Goal: Task Accomplishment & Management: Use online tool/utility

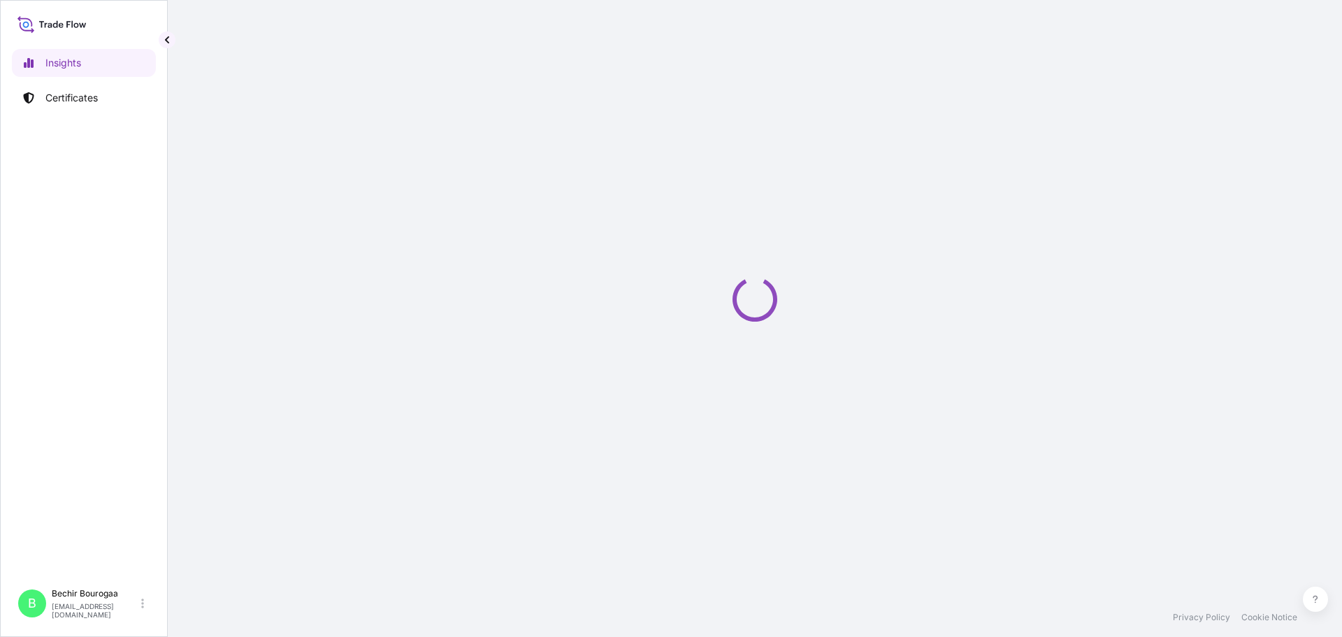
select select "2025"
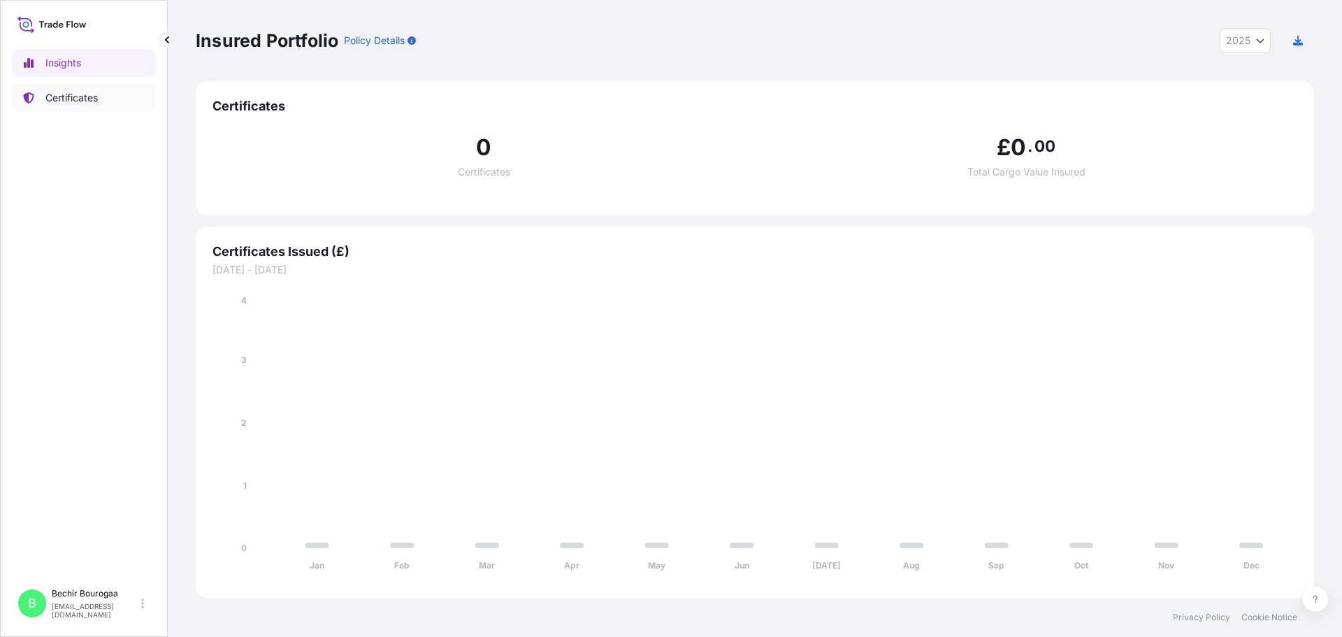
click at [75, 102] on p "Certificates" at bounding box center [71, 98] width 52 height 14
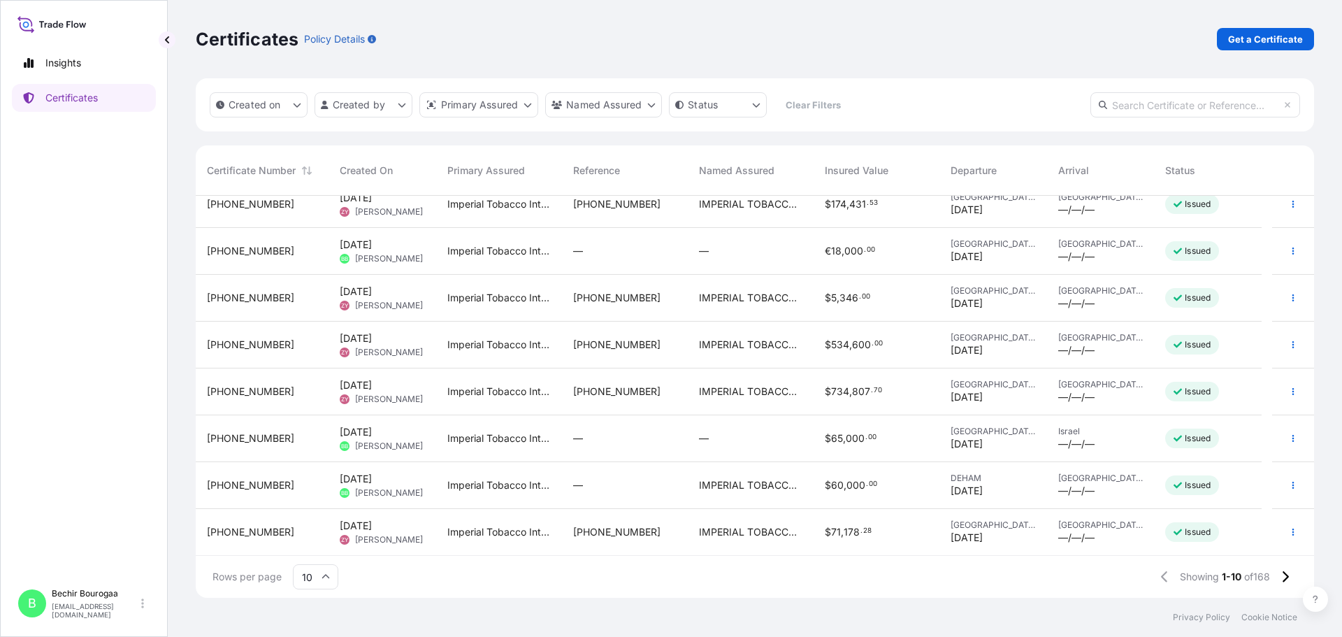
scroll to position [109, 0]
click at [352, 495] on div "BB [PERSON_NAME]" at bounding box center [381, 491] width 83 height 11
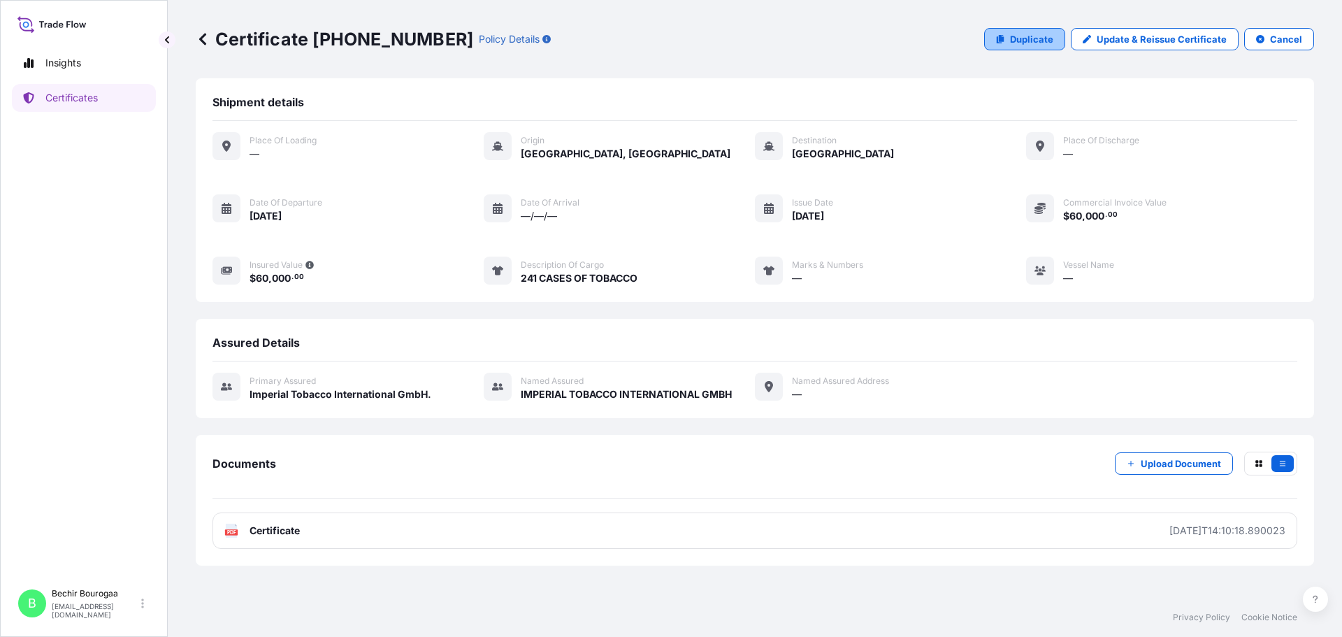
click at [1014, 41] on link "Duplicate" at bounding box center [1024, 39] width 81 height 22
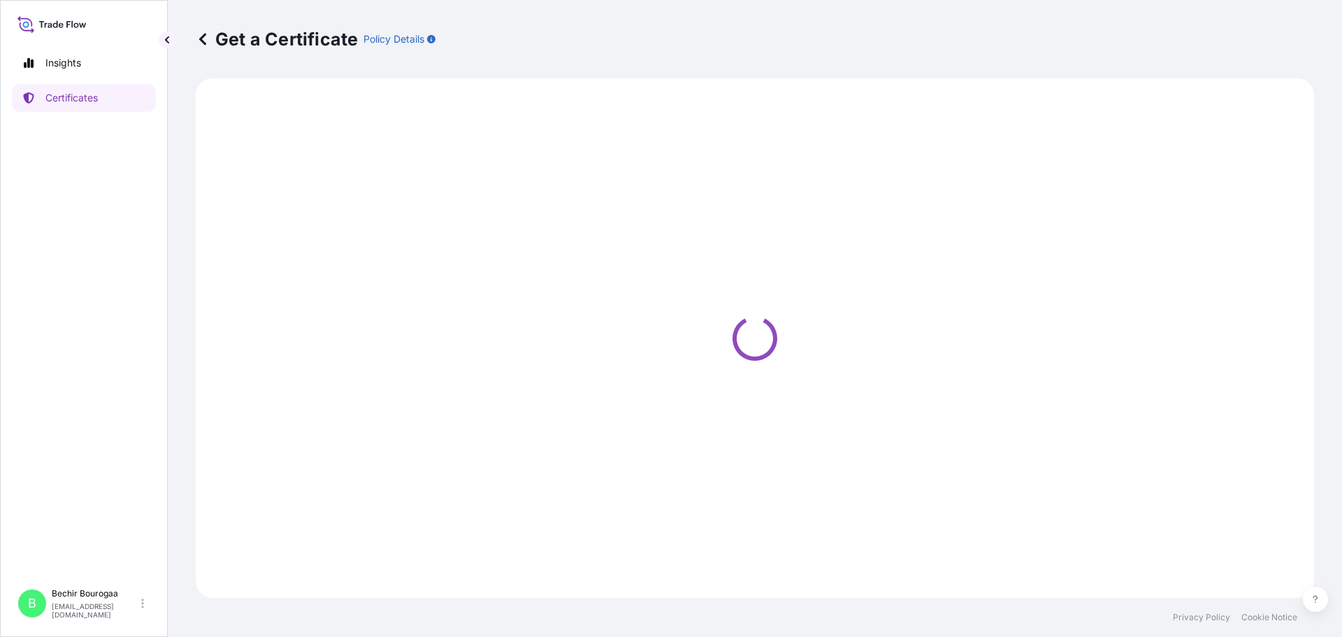
select select "Sea"
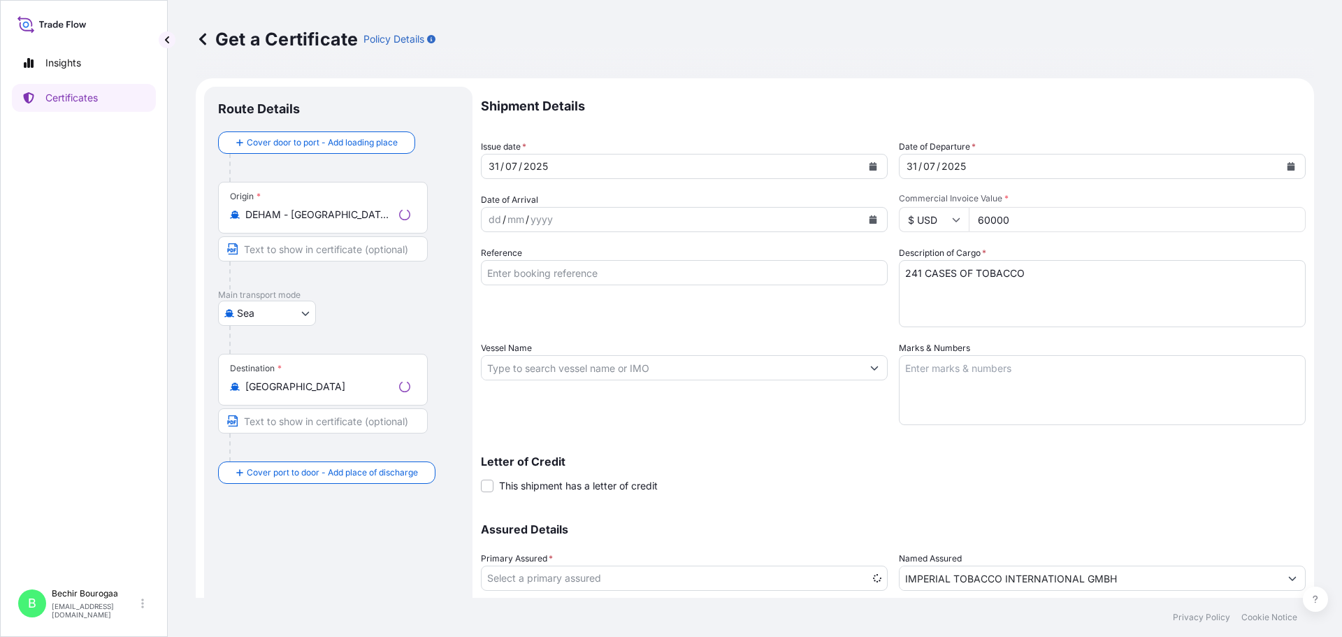
select select "31693"
click at [868, 170] on button "Calendar" at bounding box center [873, 166] width 22 height 22
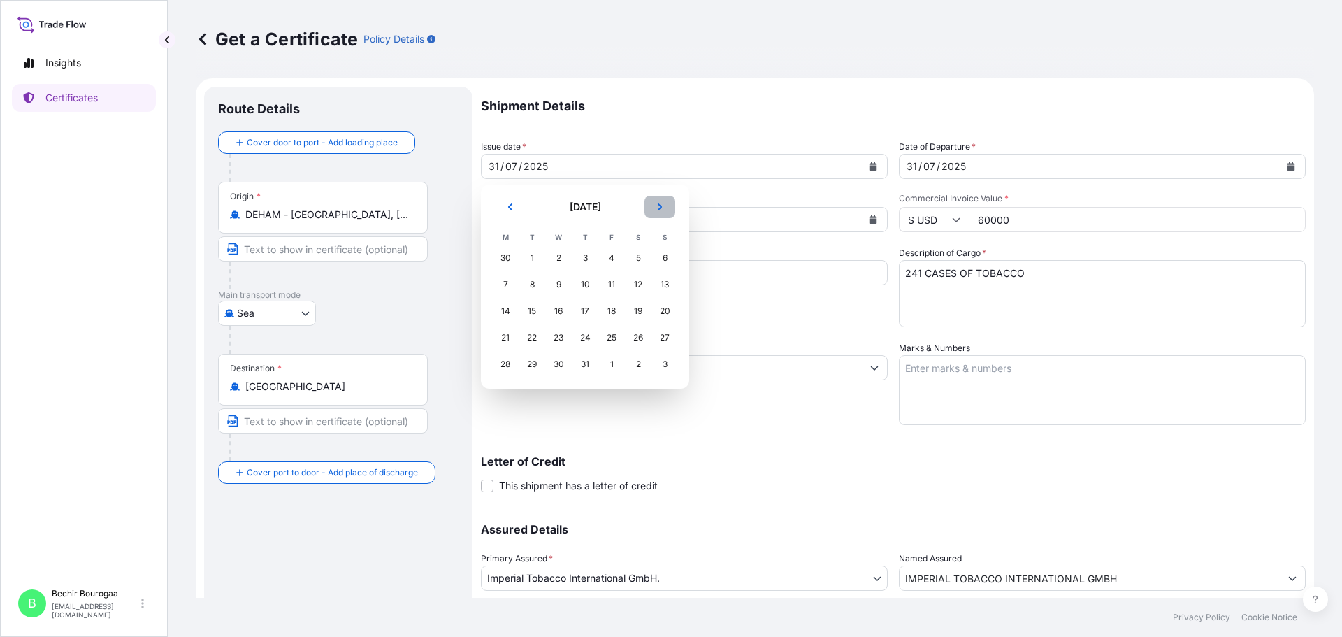
click at [664, 205] on button "Next" at bounding box center [659, 207] width 31 height 22
click at [558, 343] on div "20" at bounding box center [558, 337] width 25 height 25
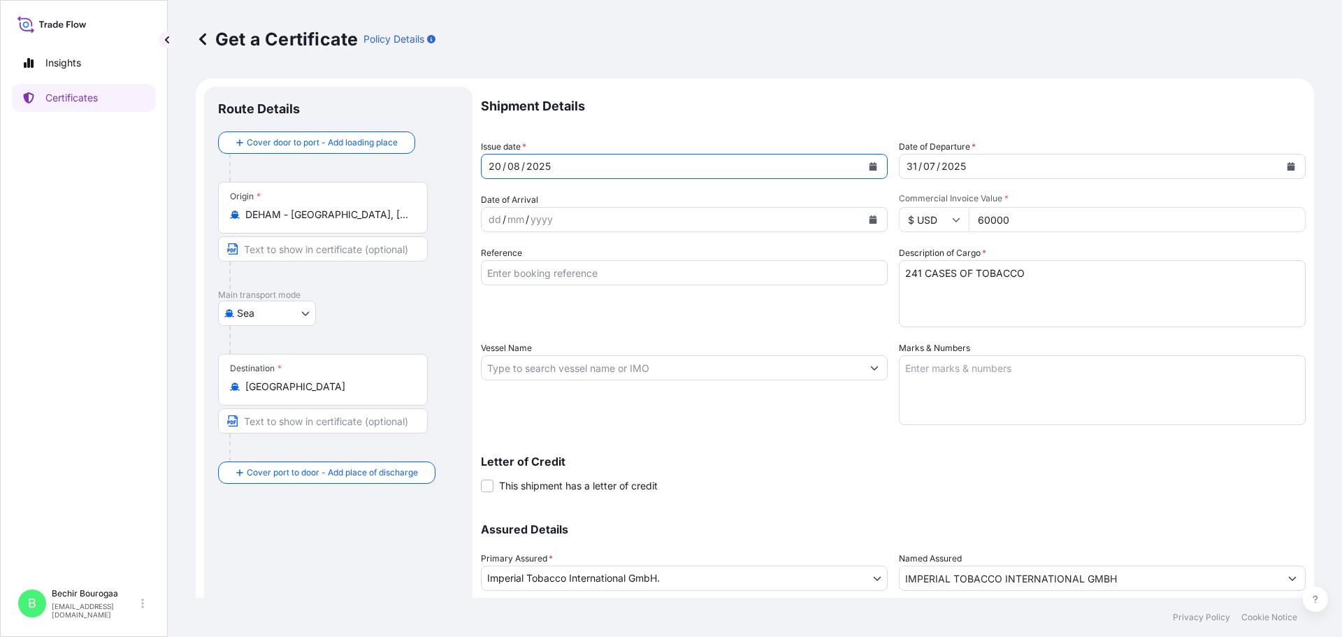
click at [1284, 168] on button "Calendar" at bounding box center [1290, 166] width 22 height 22
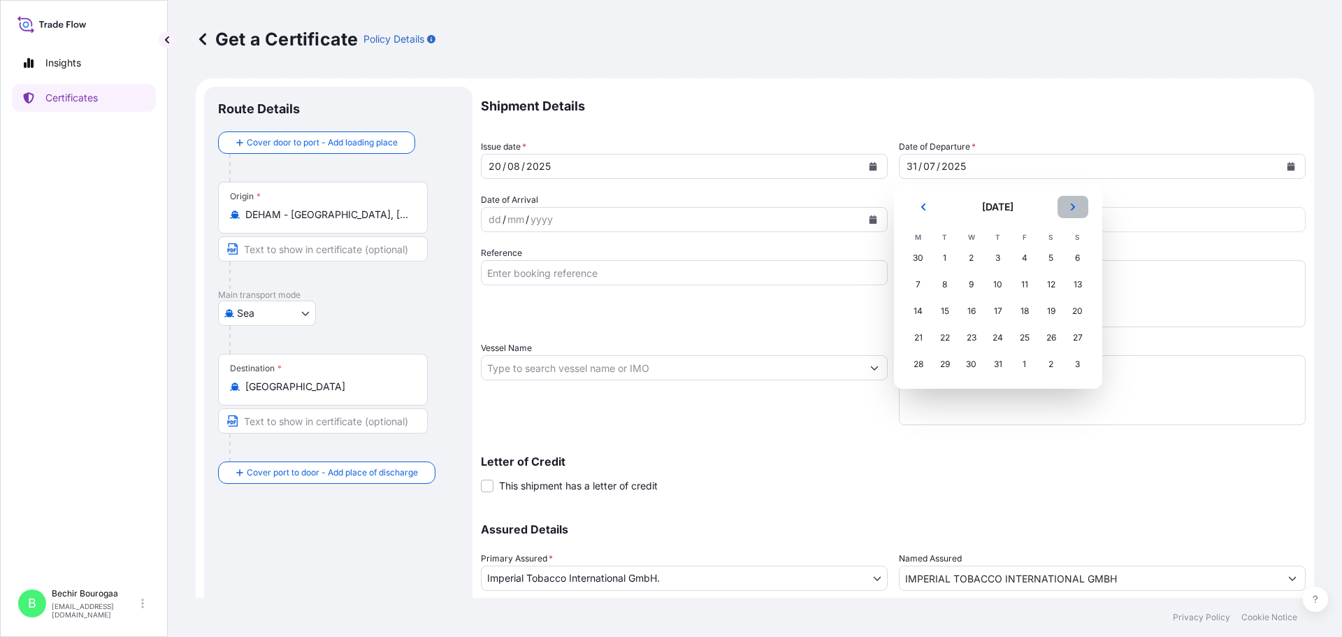
click at [1068, 208] on icon "Next" at bounding box center [1072, 207] width 8 height 8
click at [973, 333] on div "20" at bounding box center [971, 337] width 25 height 25
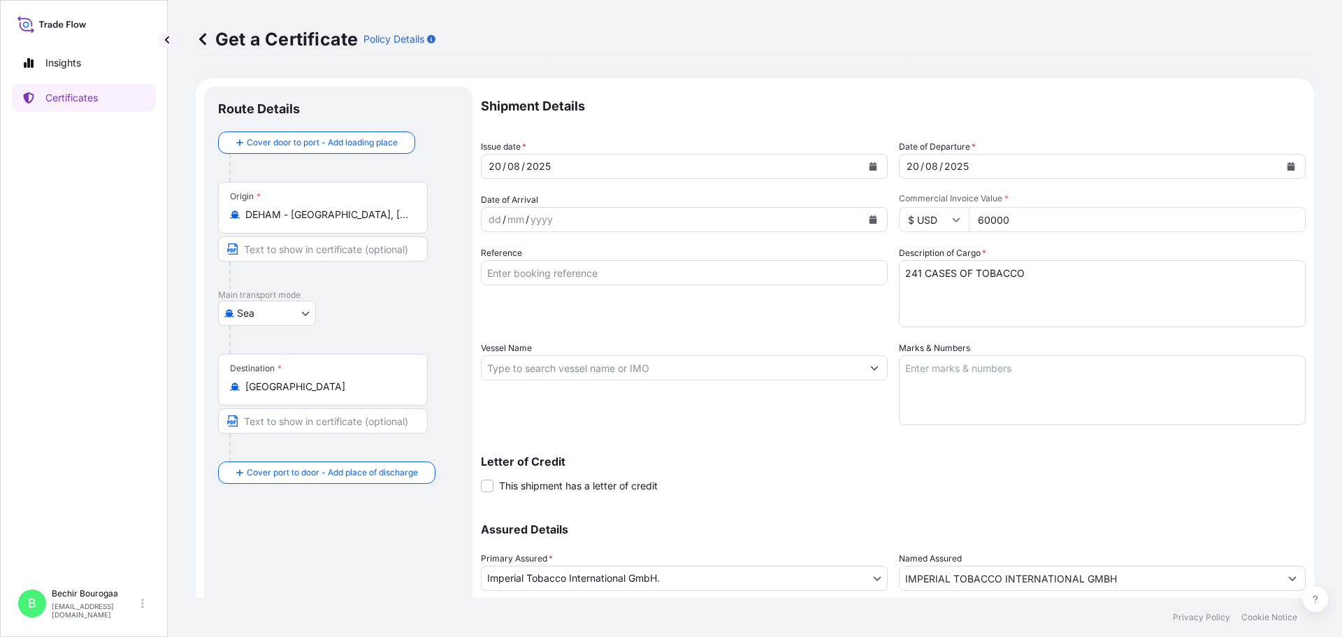
drag, startPoint x: 1024, startPoint y: 221, endPoint x: 927, endPoint y: 221, distance: 97.8
click at [927, 221] on div "$ USD 60000" at bounding box center [1102, 219] width 407 height 25
type input "130000"
click at [910, 275] on textarea "241 CASES OF TOBACCO" at bounding box center [1102, 293] width 407 height 67
click at [1072, 269] on textarea "241 CASES OF TOBACCO" at bounding box center [1102, 293] width 407 height 67
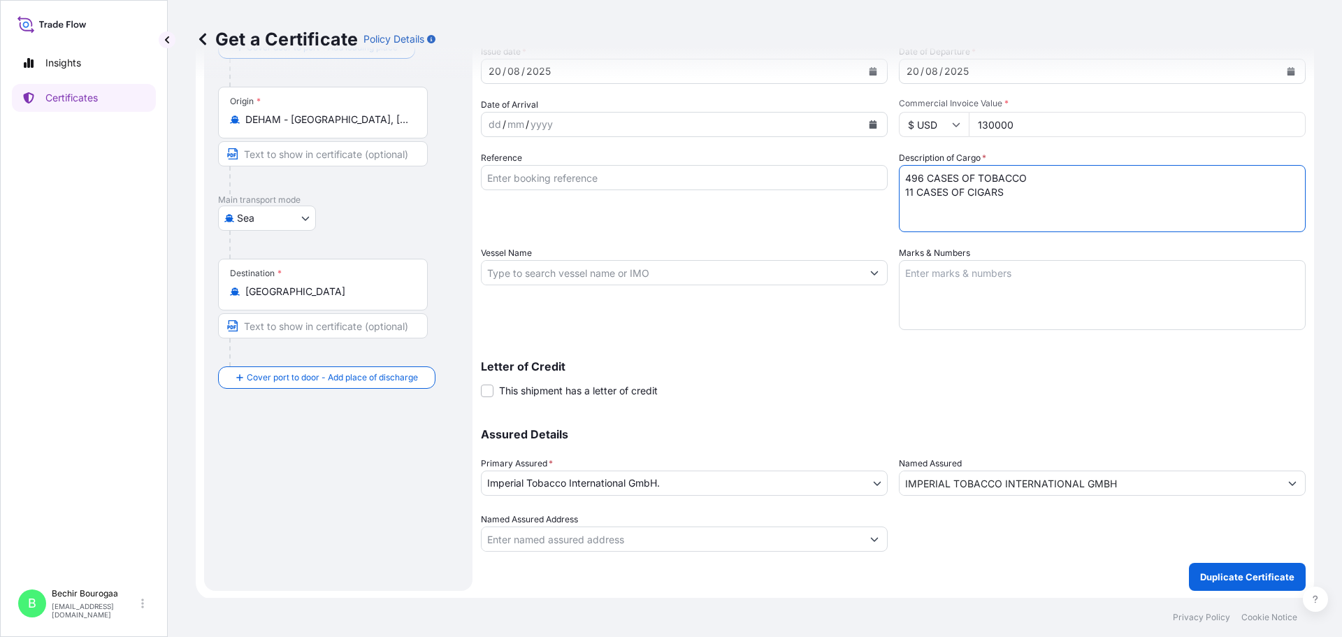
scroll to position [96, 0]
type textarea "496 CASES OF TOBACCO 11 CASES OF CIGARS"
click at [1240, 572] on p "Duplicate Certificate" at bounding box center [1247, 575] width 94 height 14
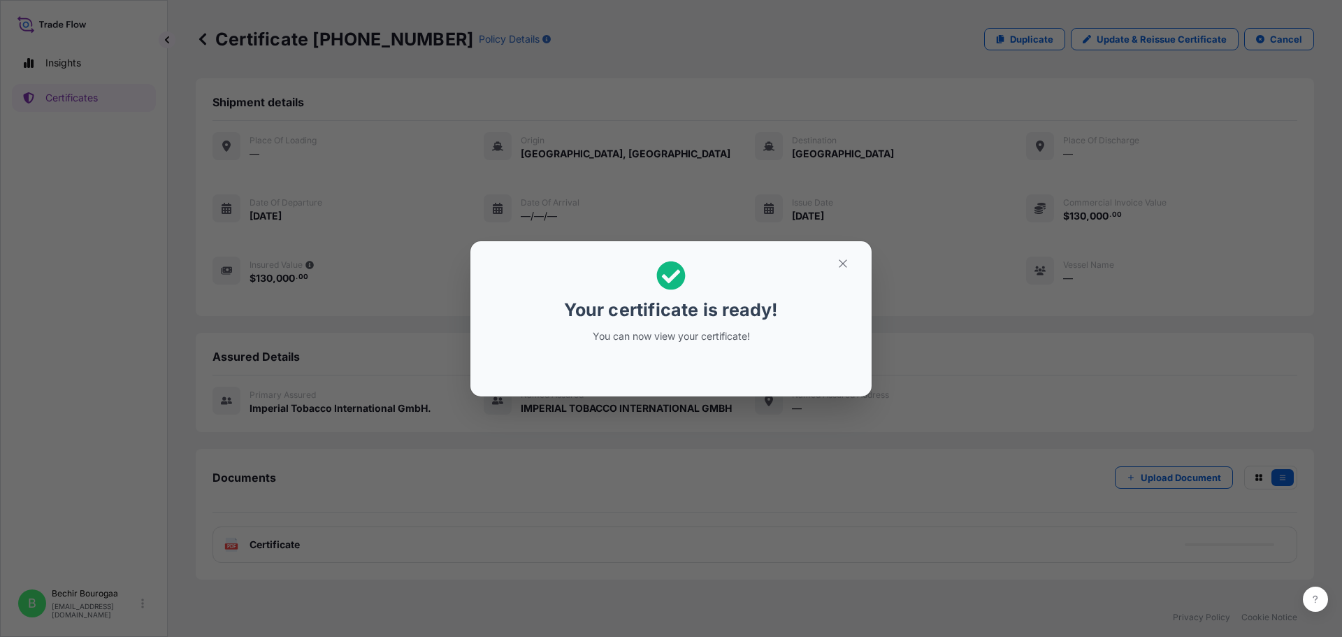
click at [704, 440] on div "Your certificate is ready! You can now view your certificate!" at bounding box center [671, 318] width 1342 height 637
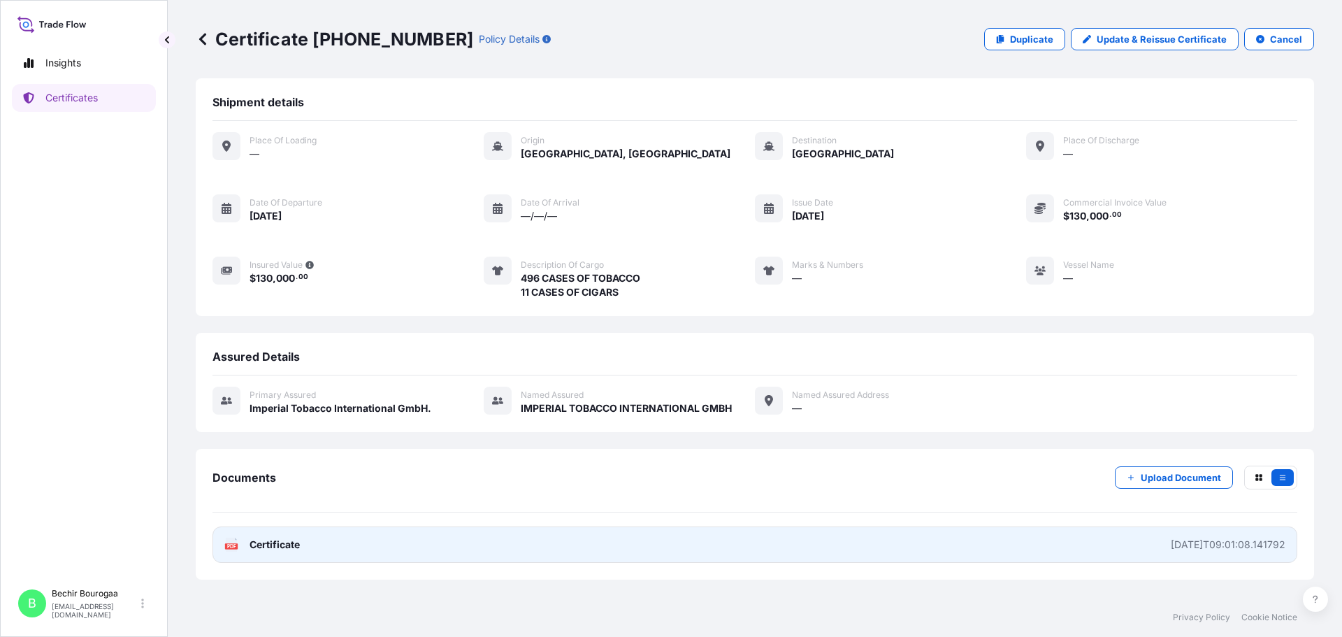
click at [302, 545] on link "PDF Certificate [DATE]T09:01:08.141792" at bounding box center [754, 544] width 1084 height 36
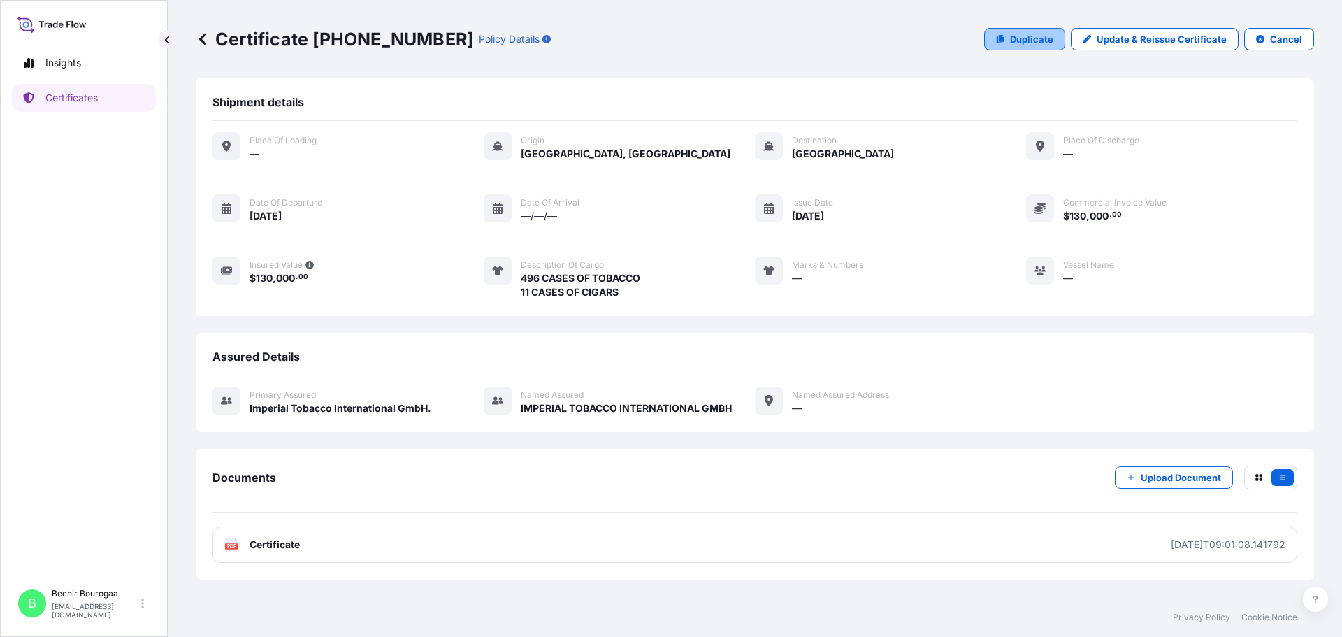
click at [1046, 43] on p "Duplicate" at bounding box center [1031, 39] width 43 height 14
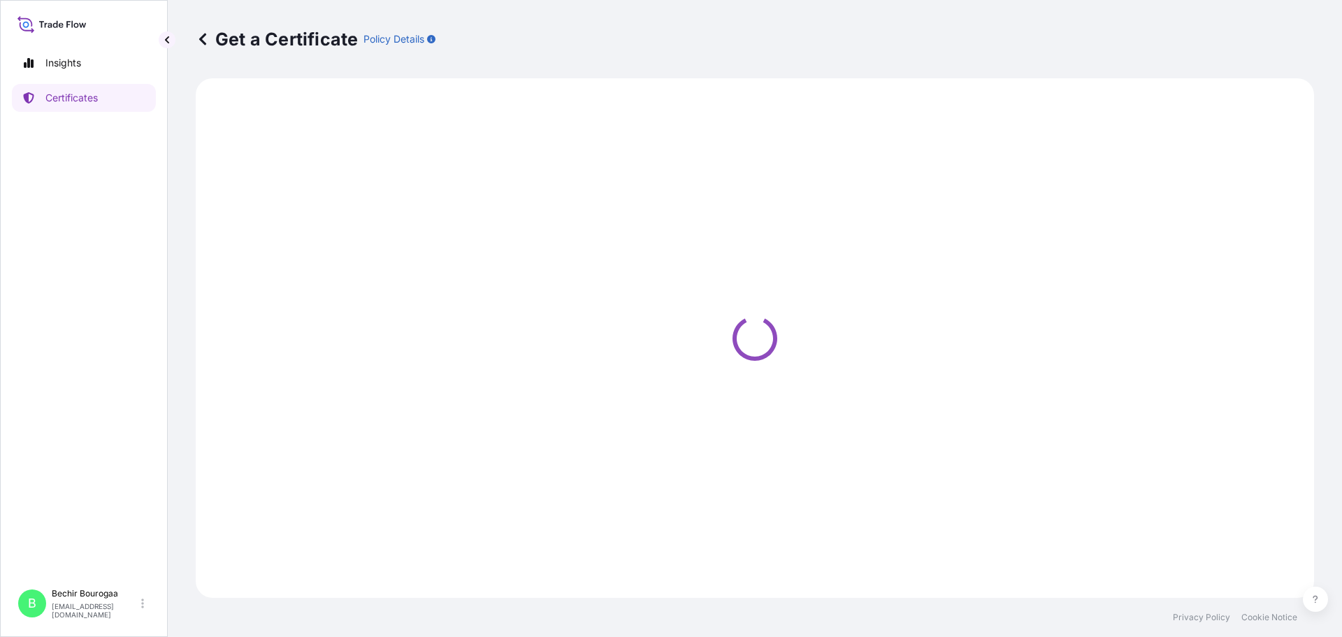
select select "Sea"
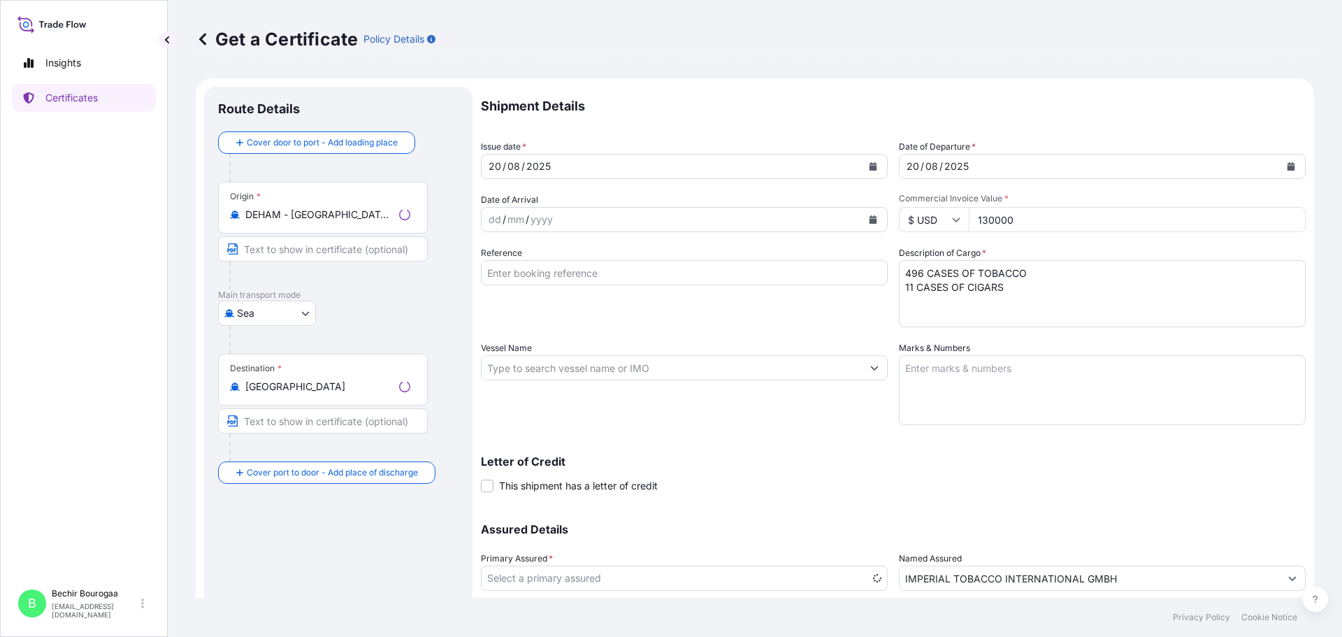
select select "31693"
click at [873, 164] on button "Calendar" at bounding box center [873, 166] width 22 height 22
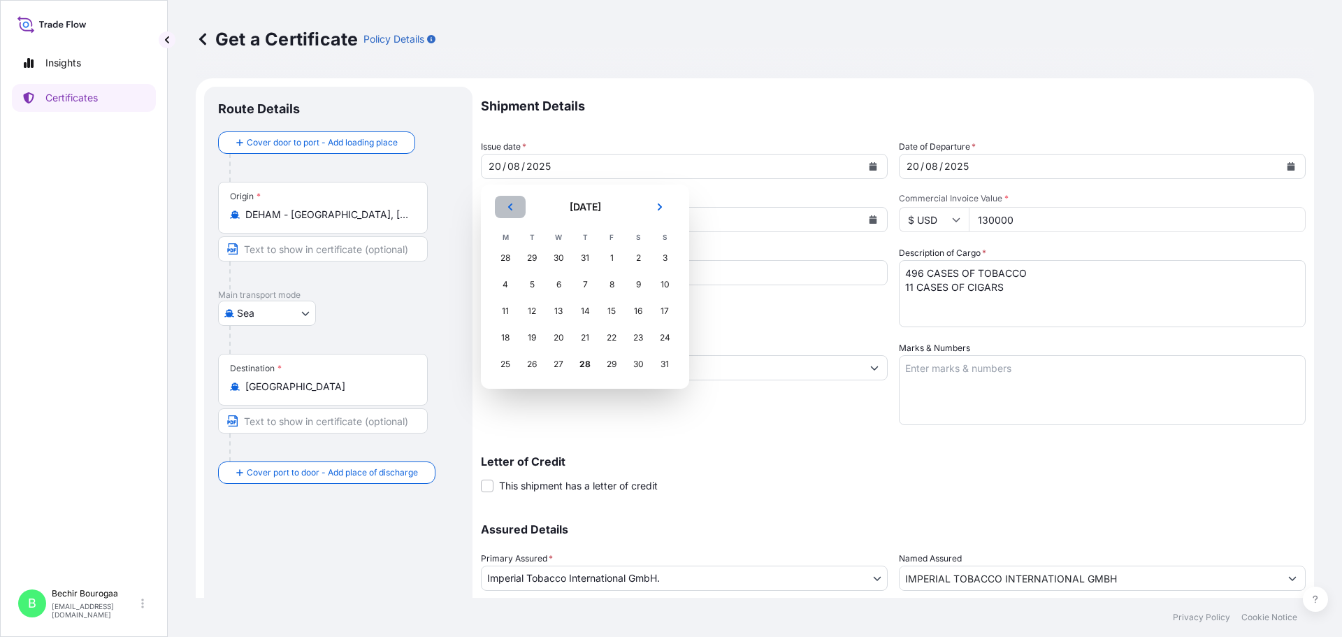
click at [508, 208] on icon "Previous" at bounding box center [510, 207] width 8 height 8
click at [558, 370] on div "30" at bounding box center [558, 363] width 25 height 25
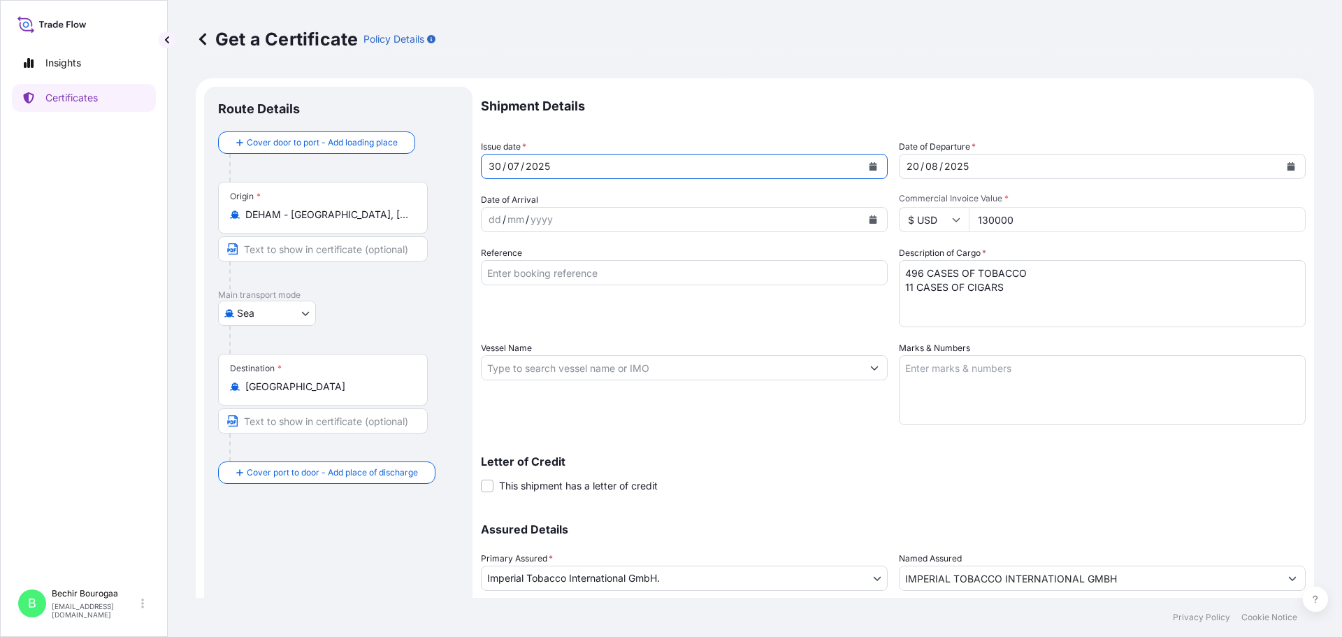
click at [1286, 159] on button "Calendar" at bounding box center [1290, 166] width 22 height 22
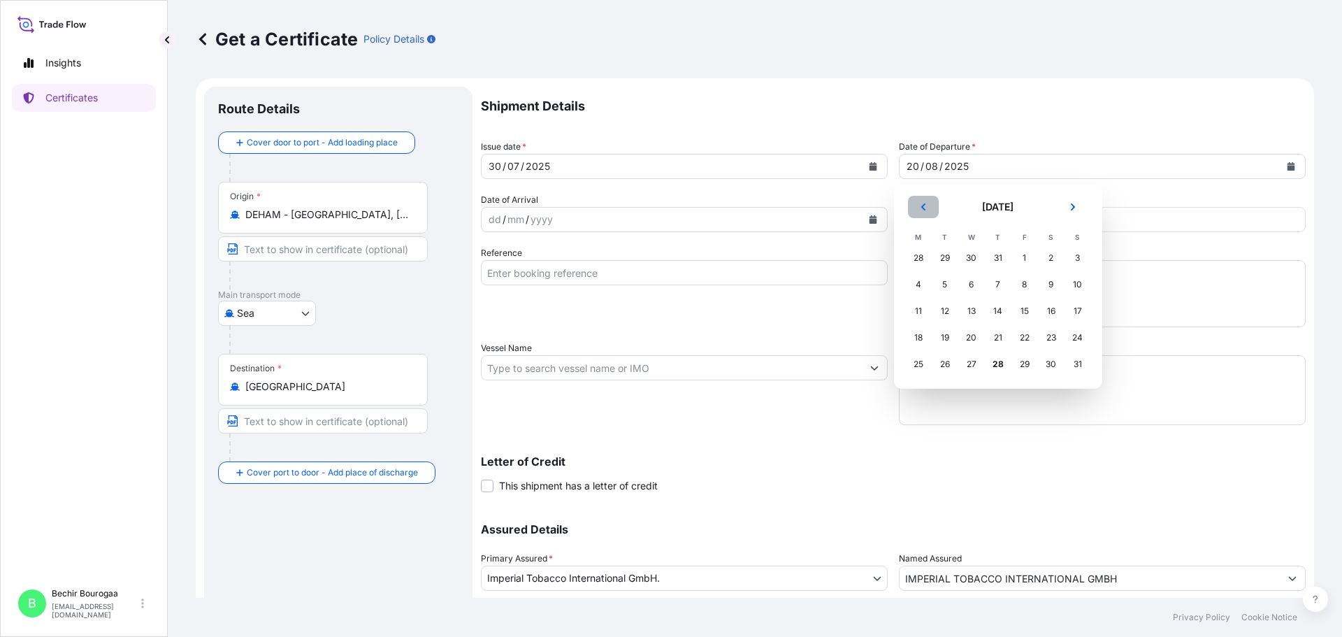
click at [931, 202] on button "Previous" at bounding box center [923, 207] width 31 height 22
click at [978, 364] on div "30" at bounding box center [971, 363] width 25 height 25
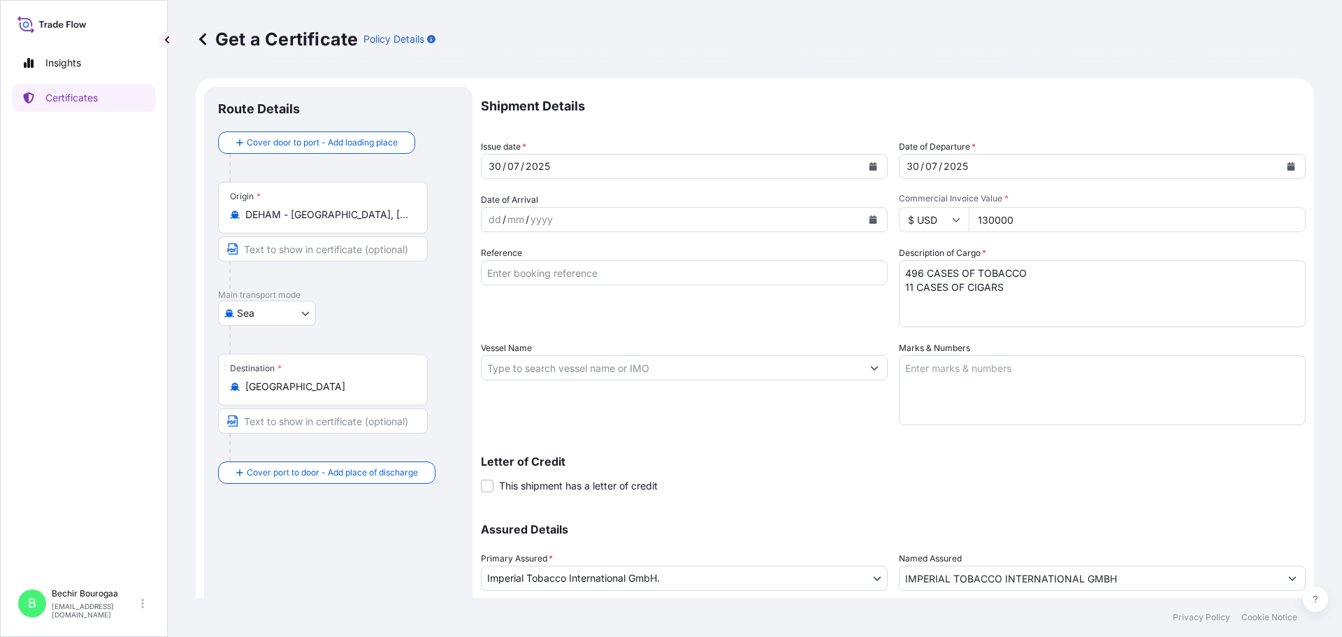
drag, startPoint x: 1023, startPoint y: 226, endPoint x: 931, endPoint y: 219, distance: 92.5
click at [931, 219] on div "$ USD 130000" at bounding box center [1102, 219] width 407 height 25
type input "310000"
drag, startPoint x: 1013, startPoint y: 289, endPoint x: 864, endPoint y: 277, distance: 149.3
click at [864, 277] on div "Shipment Details Issue date * [DATE] Date of Departure * [DATE] Date of Arrival…" at bounding box center [893, 367] width 825 height 560
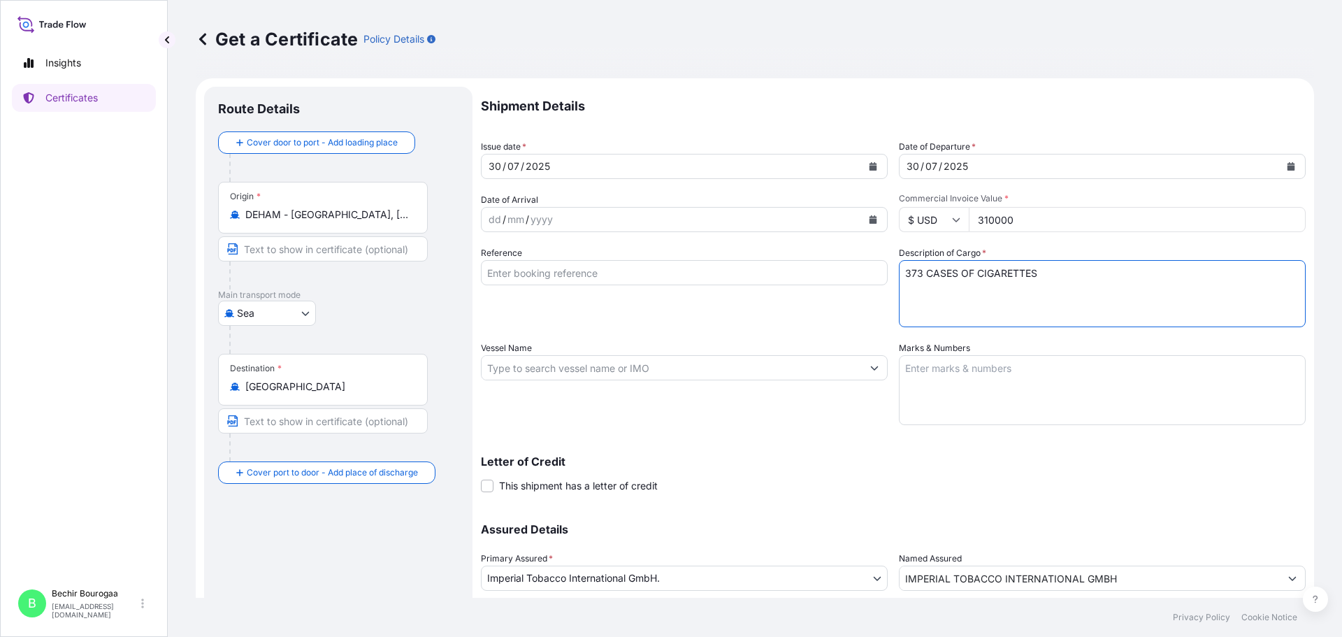
type textarea "373 CASES OF CIGARETTES"
click at [829, 428] on div "Shipment Details Issue date * [DATE] Date of Departure * [DATE] Date of Arrival…" at bounding box center [893, 367] width 825 height 560
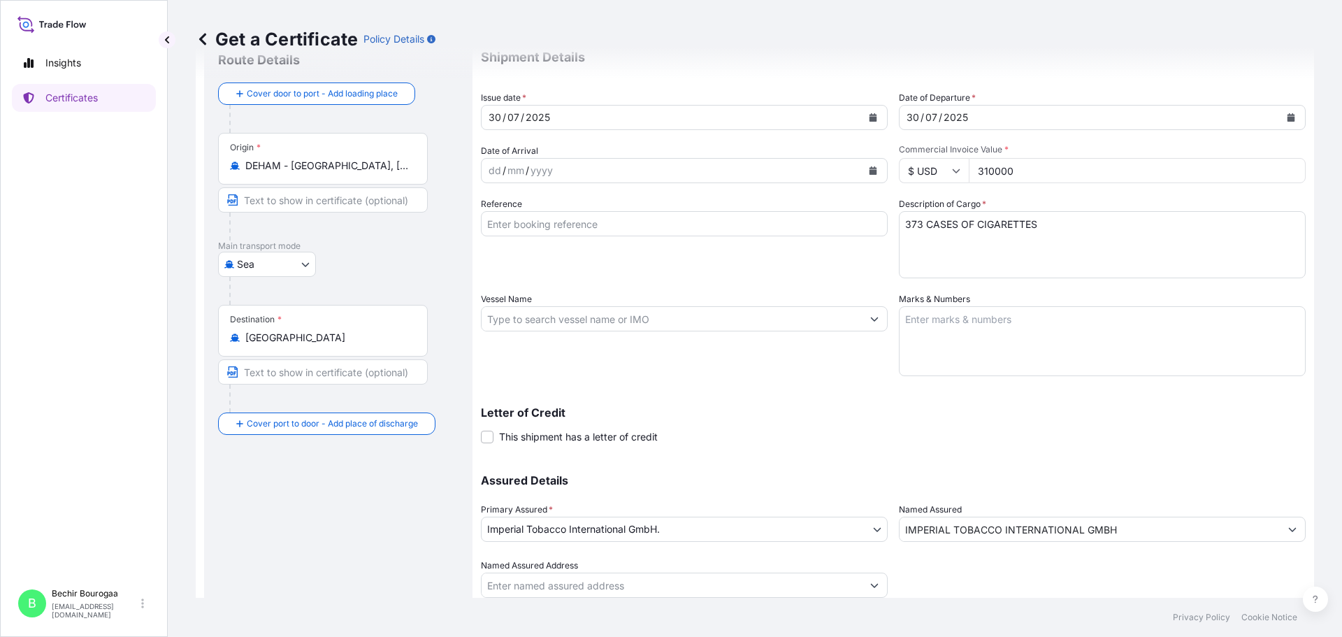
scroll to position [96, 0]
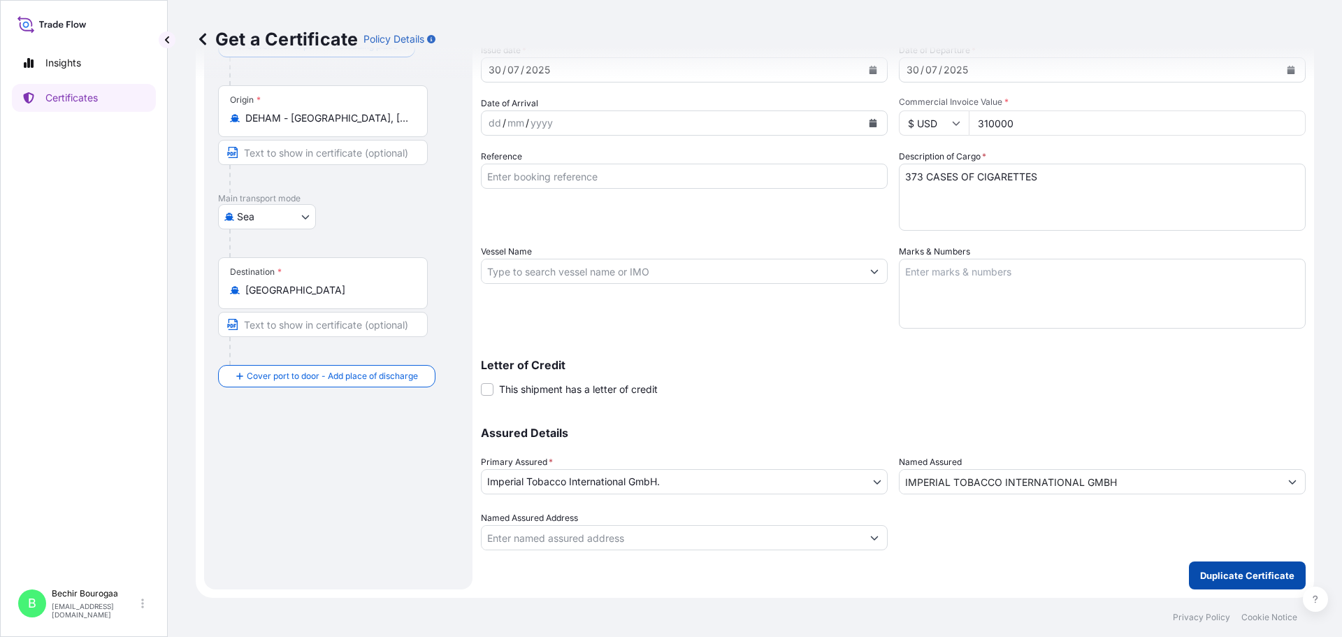
click at [1240, 578] on p "Duplicate Certificate" at bounding box center [1247, 575] width 94 height 14
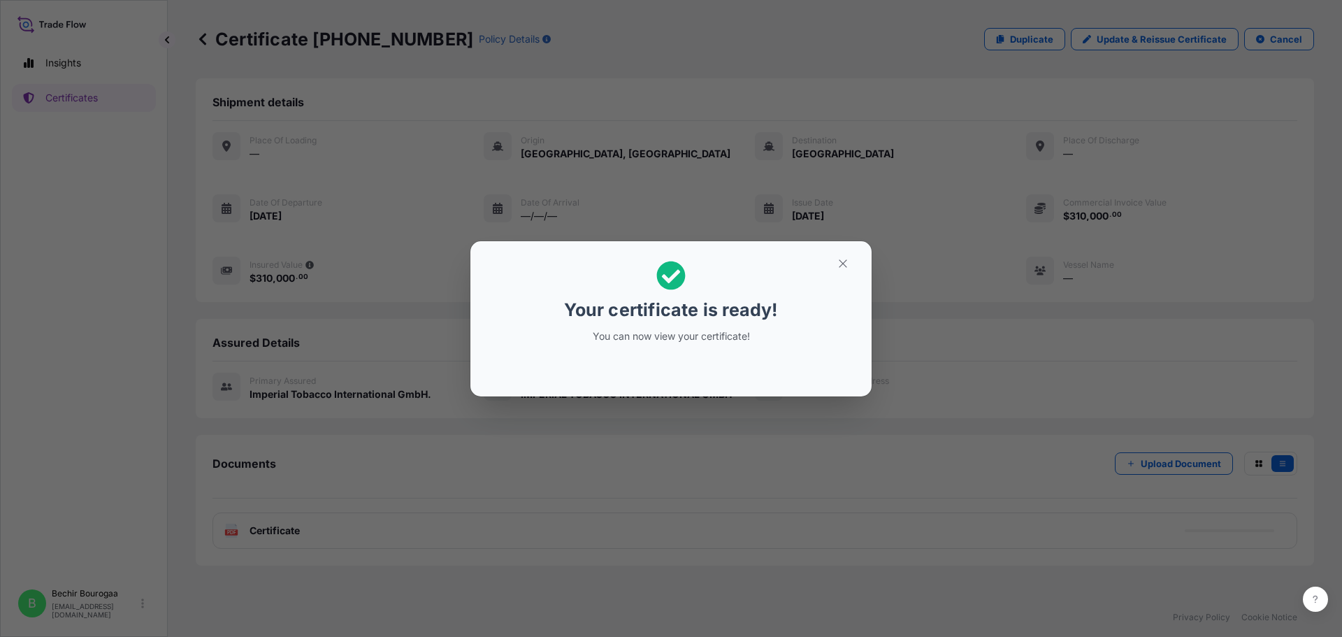
click at [439, 507] on div "Your certificate is ready! You can now view your certificate!" at bounding box center [671, 318] width 1342 height 637
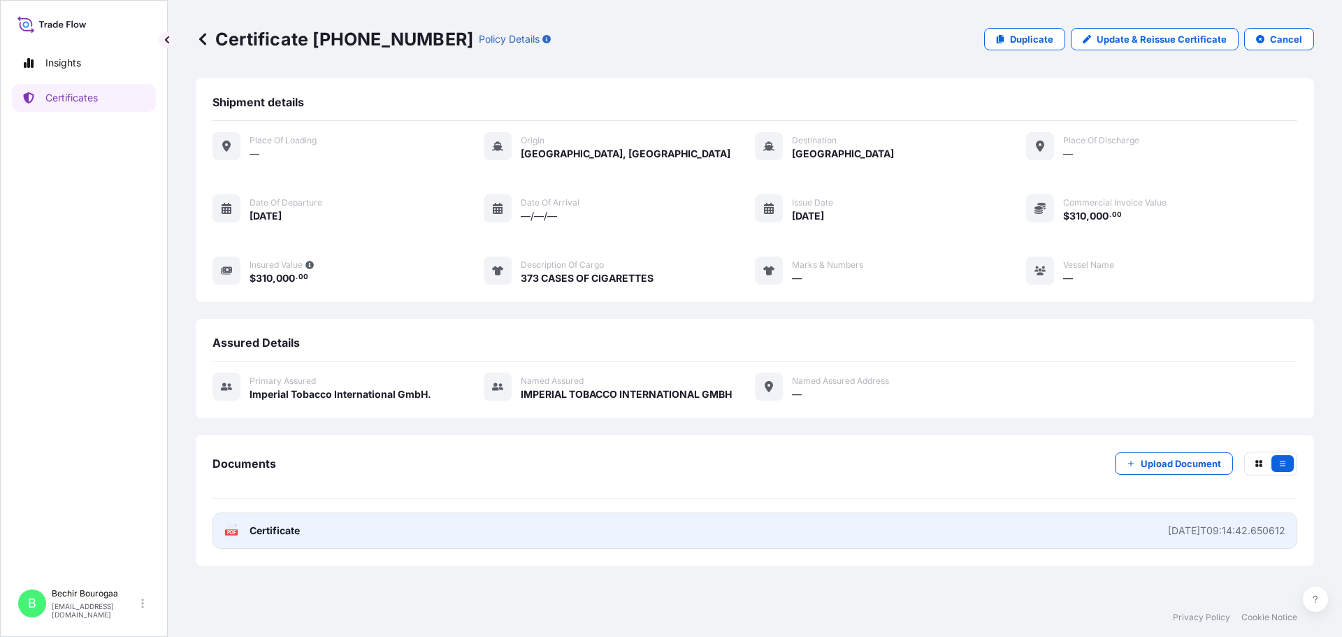
click at [447, 530] on link "PDF Certificate [DATE]T09:14:42.650612" at bounding box center [754, 530] width 1084 height 36
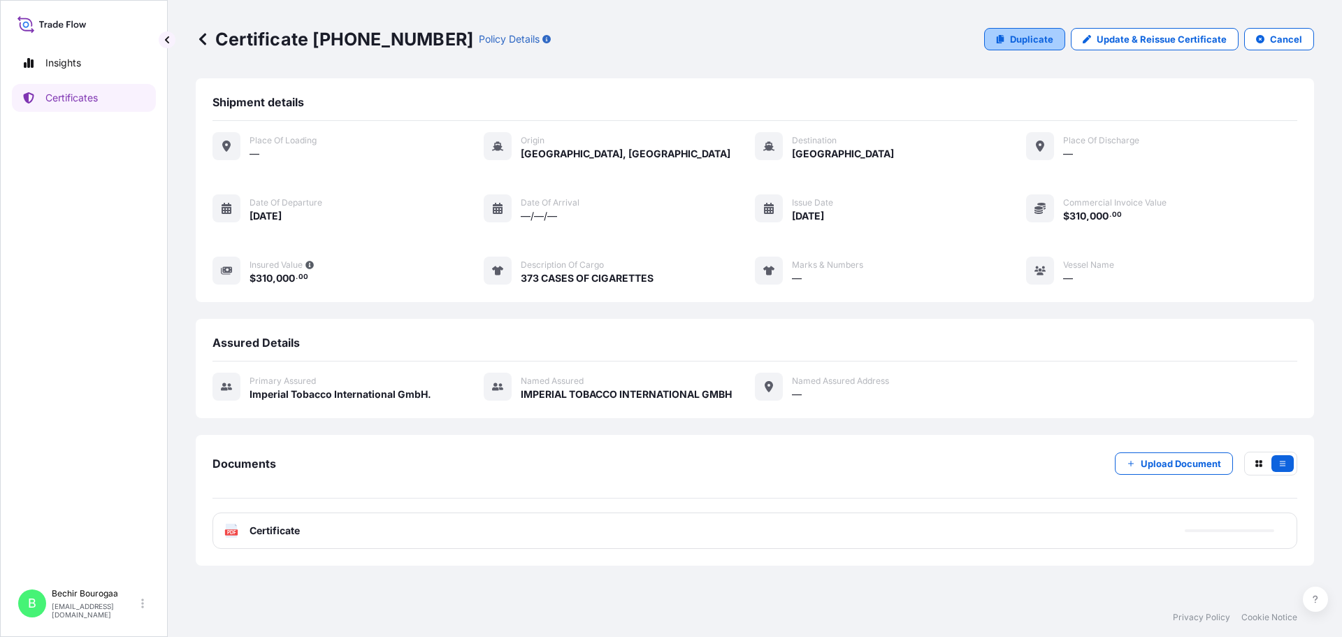
click at [1047, 30] on link "Duplicate" at bounding box center [1024, 39] width 81 height 22
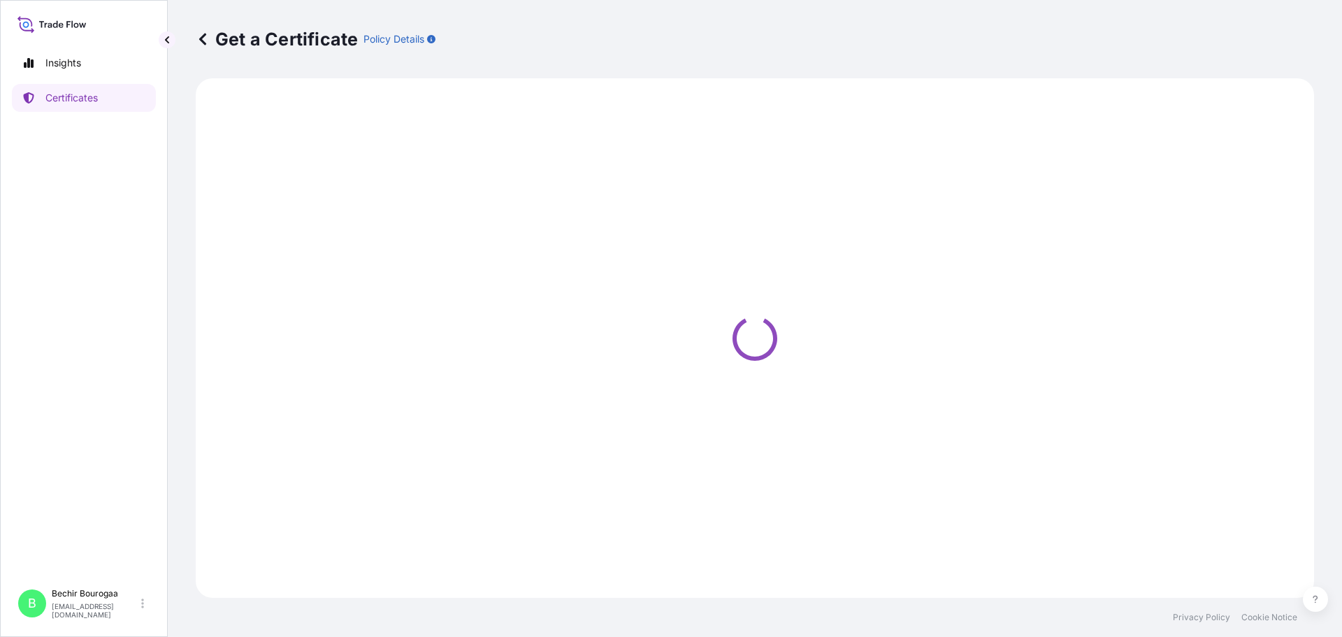
select select "Sea"
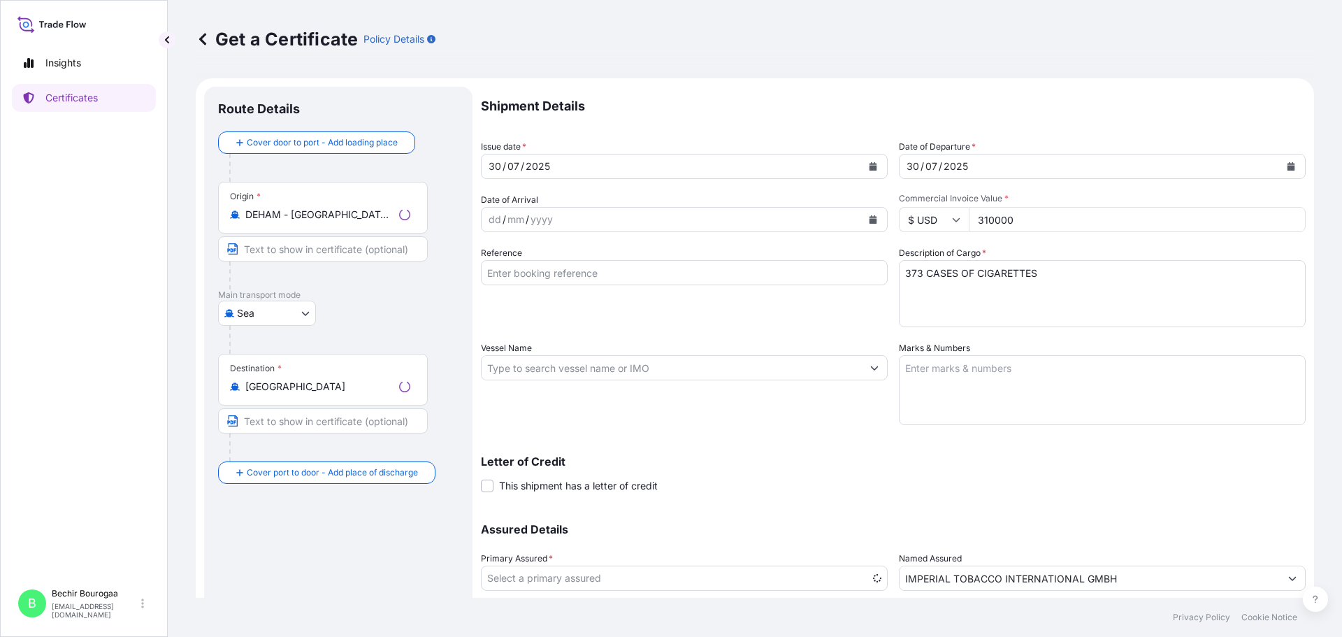
select select "31693"
drag, startPoint x: 1008, startPoint y: 220, endPoint x: 905, endPoint y: 221, distance: 102.7
click at [905, 221] on div "$ USD 310000" at bounding box center [1102, 219] width 407 height 25
type input "280000"
drag, startPoint x: 891, startPoint y: 270, endPoint x: 880, endPoint y: 270, distance: 11.2
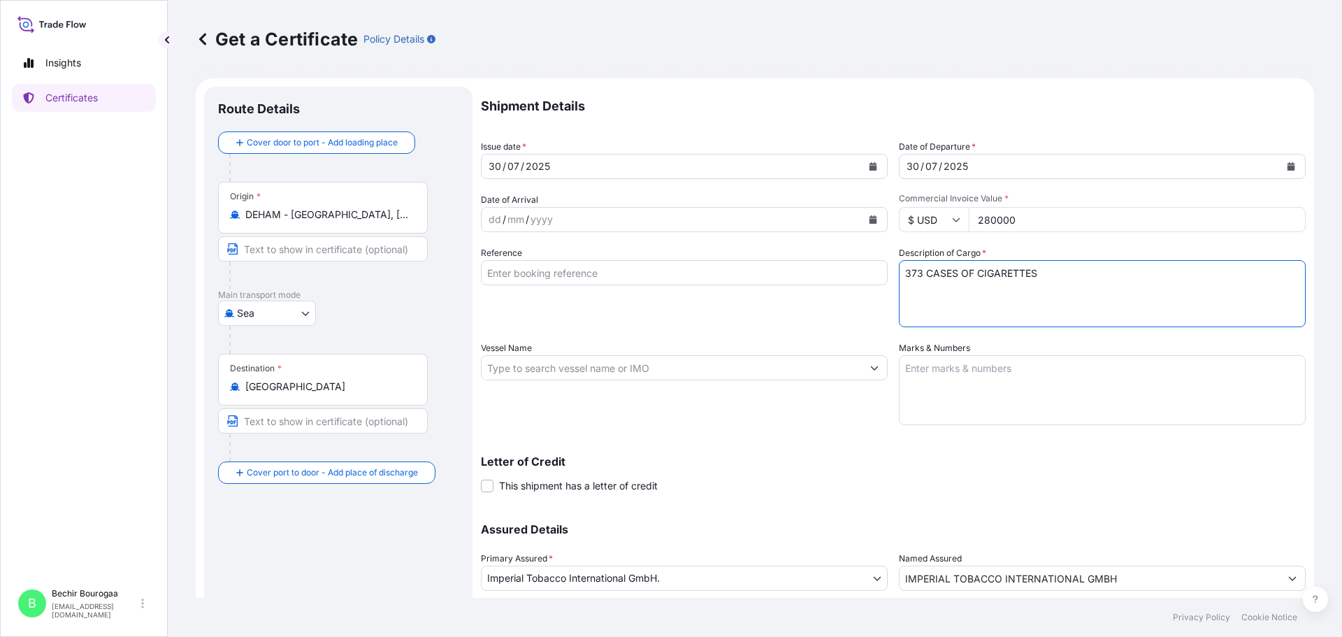
click at [880, 270] on div "Shipment Details Issue date * [DATE] Date of Departure * [DATE] Date of Arrival…" at bounding box center [893, 367] width 825 height 560
click at [1047, 268] on textarea "373 CASES OF CIGARETTES" at bounding box center [1102, 293] width 407 height 67
type textarea "406 CASES OF TOBACCO"
click at [873, 157] on button "Calendar" at bounding box center [873, 166] width 22 height 22
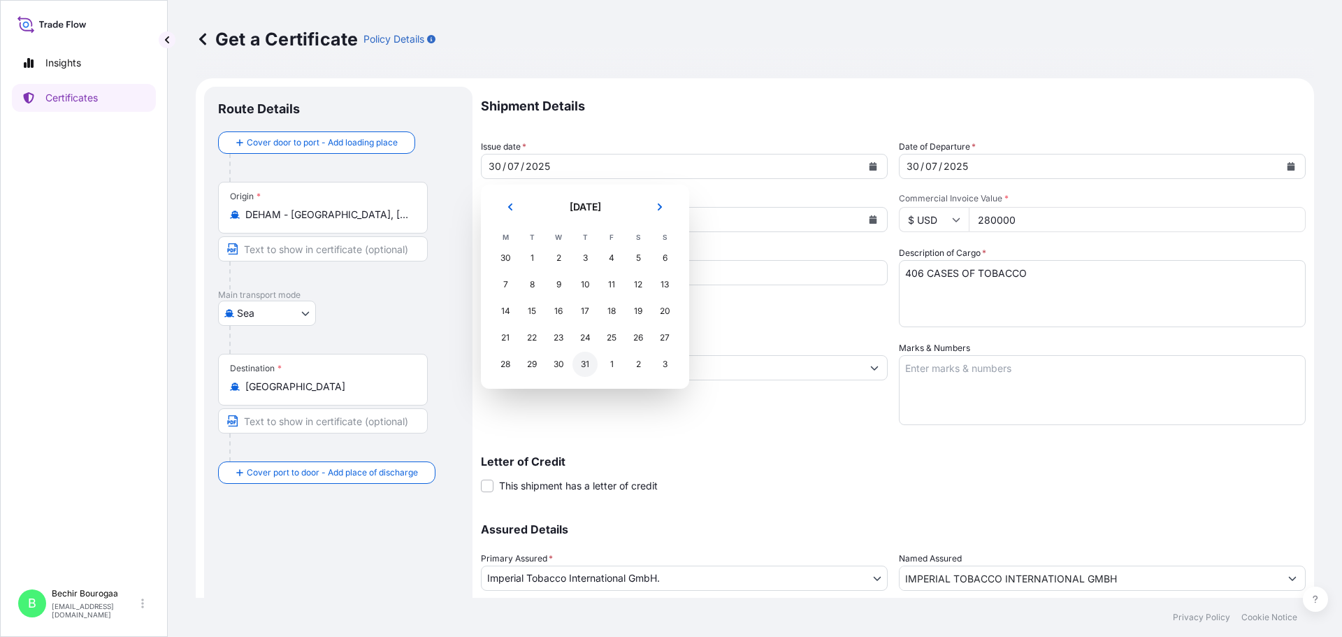
click at [590, 361] on div "31" at bounding box center [584, 363] width 25 height 25
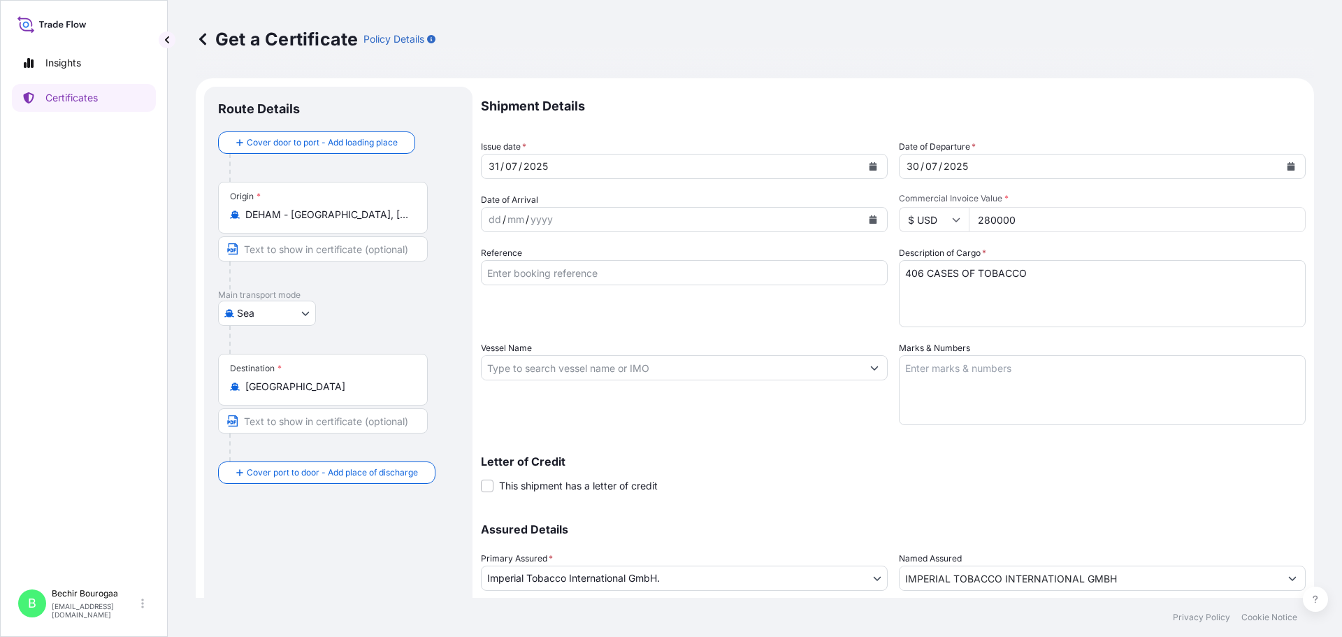
click at [1287, 153] on div "Date of Departure * [DATE]" at bounding box center [1102, 159] width 407 height 39
click at [1285, 163] on button "Calendar" at bounding box center [1290, 166] width 22 height 22
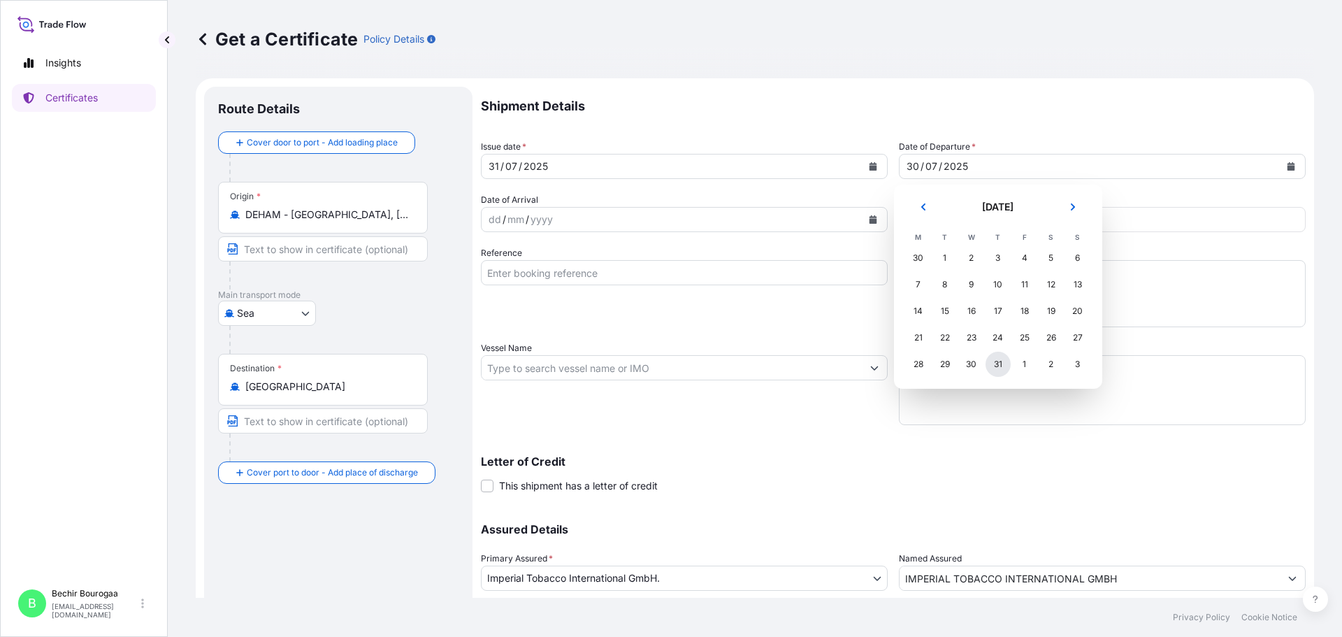
click at [1007, 364] on div "31" at bounding box center [997, 363] width 25 height 25
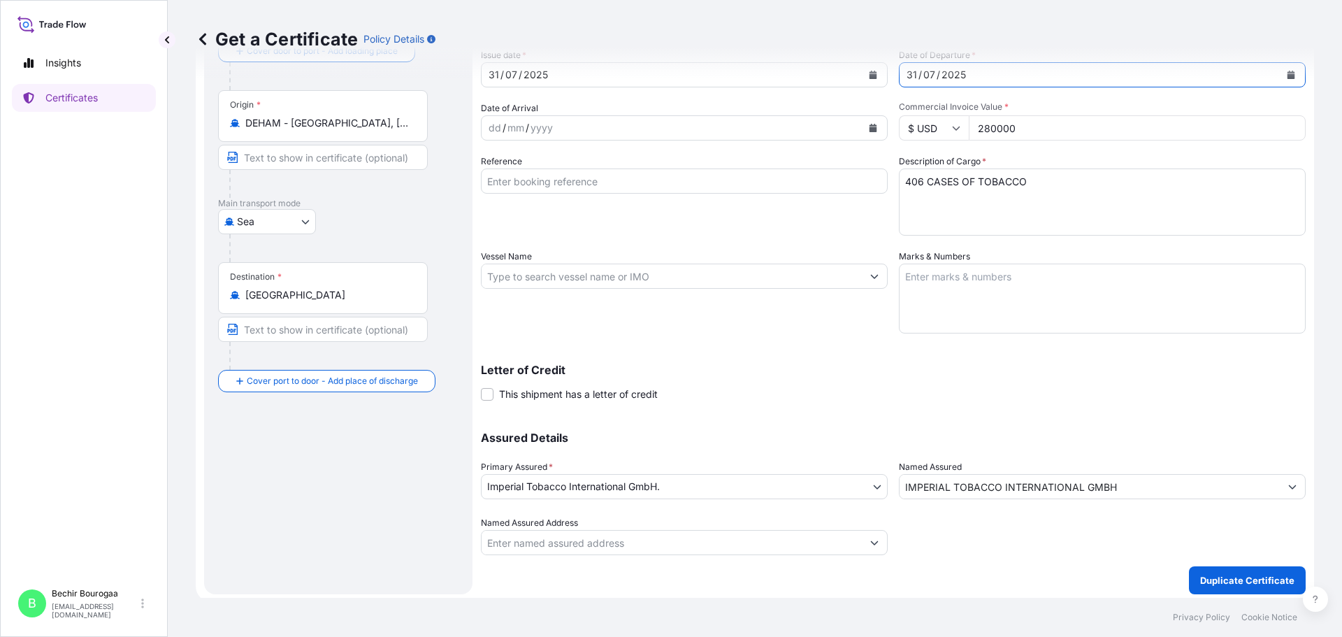
scroll to position [96, 0]
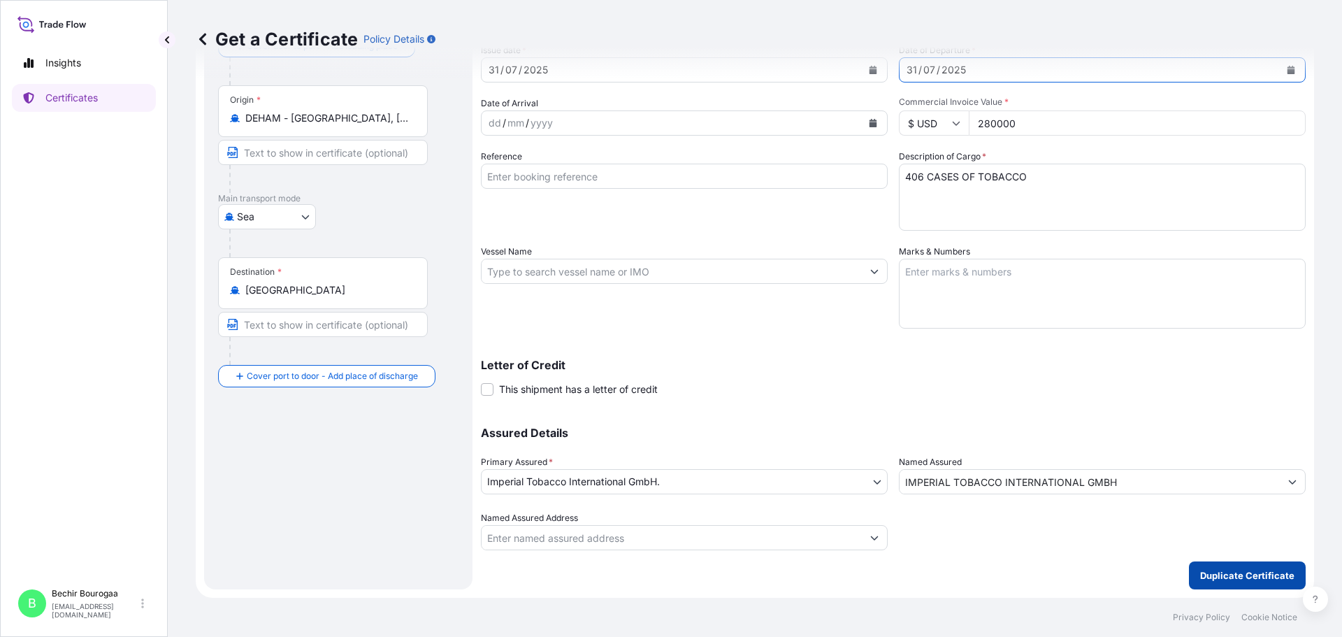
click at [1203, 583] on button "Duplicate Certificate" at bounding box center [1247, 575] width 117 height 28
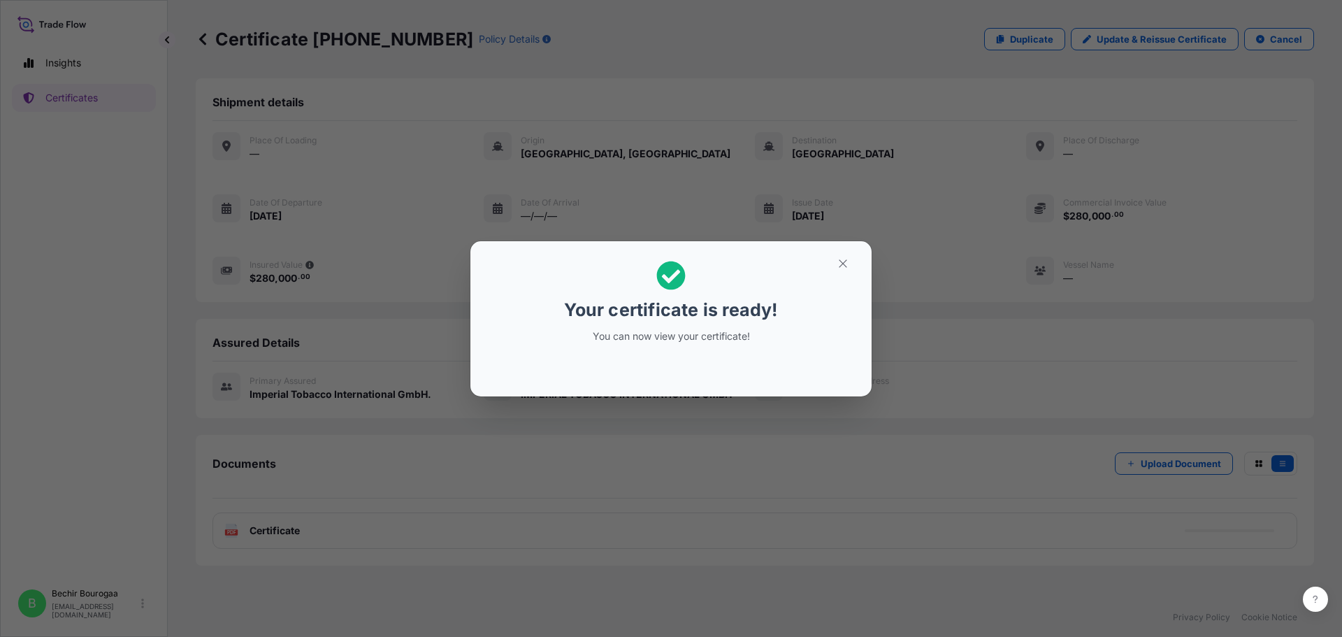
click at [730, 395] on div "Your certificate is ready! You can now view your certificate!" at bounding box center [671, 318] width 1342 height 637
click at [644, 475] on div "Your certificate is ready! You can now view your certificate!" at bounding box center [671, 318] width 1342 height 637
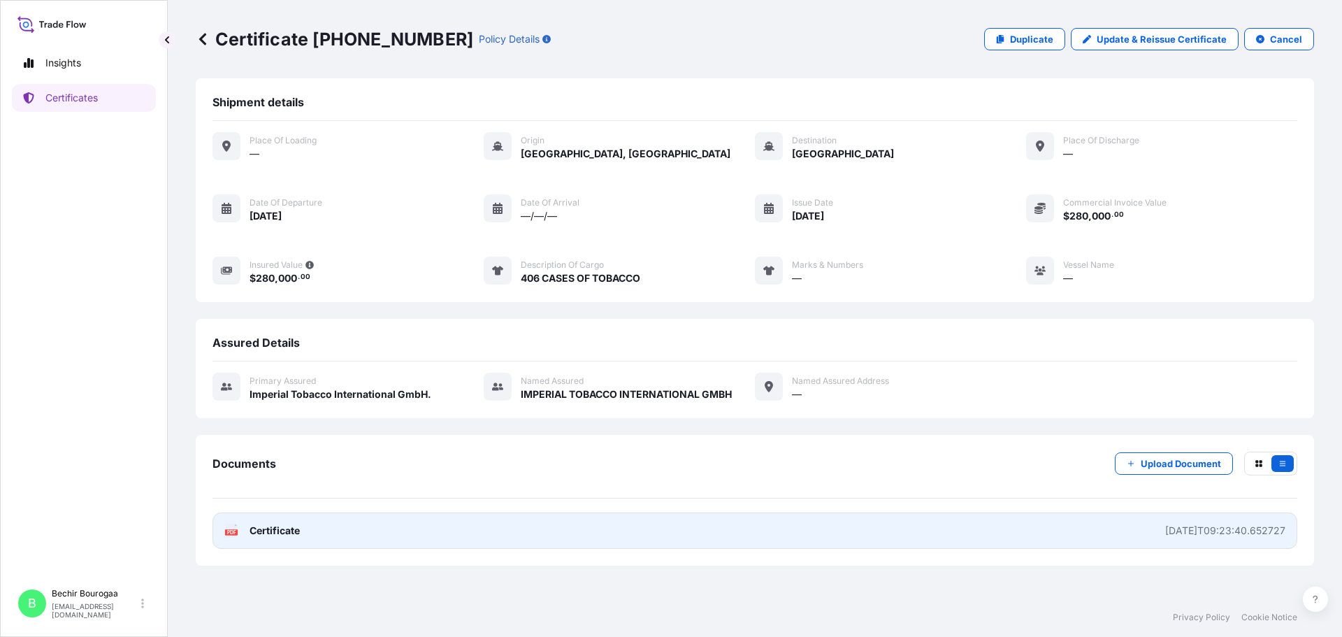
click at [314, 528] on link "PDF Certificate [DATE]T09:23:40.652727" at bounding box center [754, 530] width 1084 height 36
